Goal: Transaction & Acquisition: Download file/media

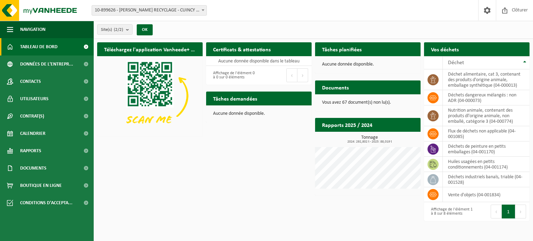
click at [24, 47] on span "Tableau de bord" at bounding box center [39, 46] width 38 height 17
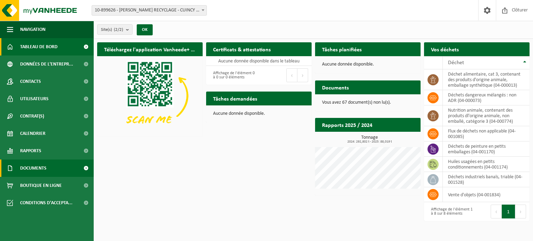
click at [33, 168] on span "Documents" at bounding box center [33, 168] width 26 height 17
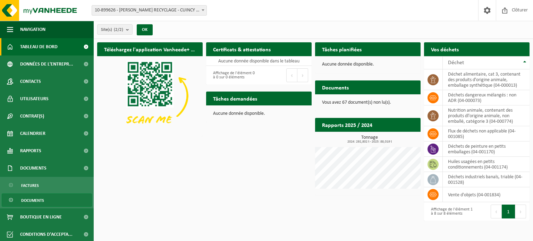
click at [35, 200] on span "Documents" at bounding box center [32, 200] width 23 height 13
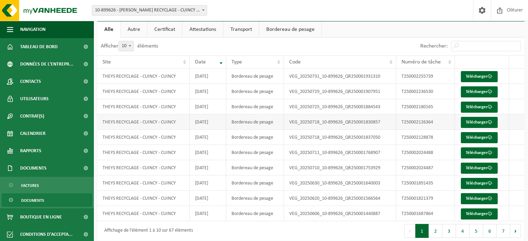
scroll to position [40, 0]
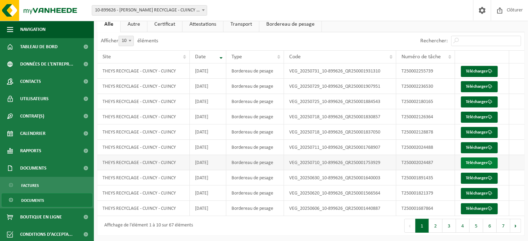
click at [476, 162] on link "Télécharger" at bounding box center [478, 163] width 37 height 11
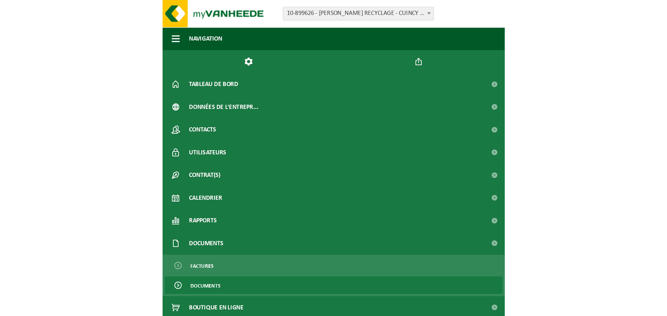
scroll to position [0, 0]
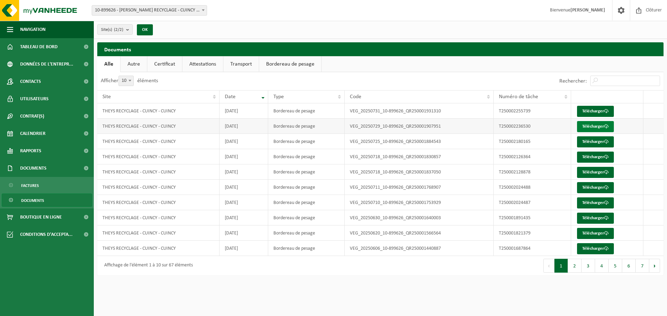
click at [533, 126] on link "Télécharger" at bounding box center [595, 126] width 37 height 11
click at [533, 156] on link "Télécharger" at bounding box center [595, 157] width 37 height 11
click at [533, 171] on link "Télécharger" at bounding box center [595, 172] width 37 height 11
click at [533, 200] on link "Télécharger" at bounding box center [595, 203] width 37 height 11
click at [533, 175] on link "Télécharger" at bounding box center [595, 172] width 37 height 11
